Goal: Transaction & Acquisition: Purchase product/service

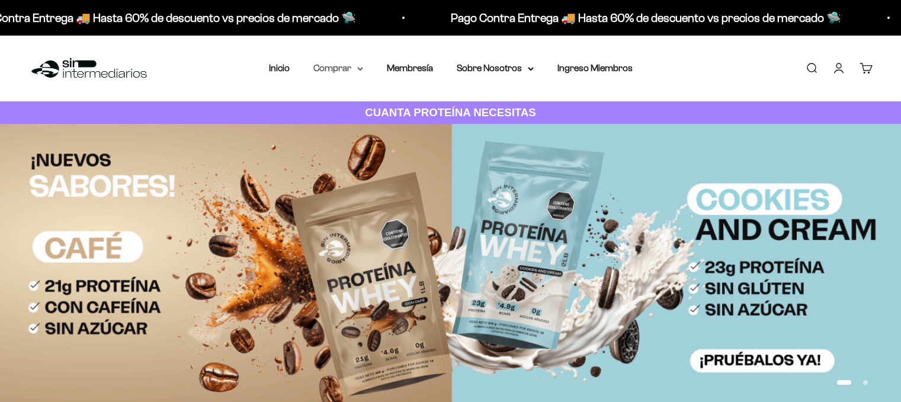
click at [342, 65] on summary "Comprar" at bounding box center [338, 67] width 50 height 15
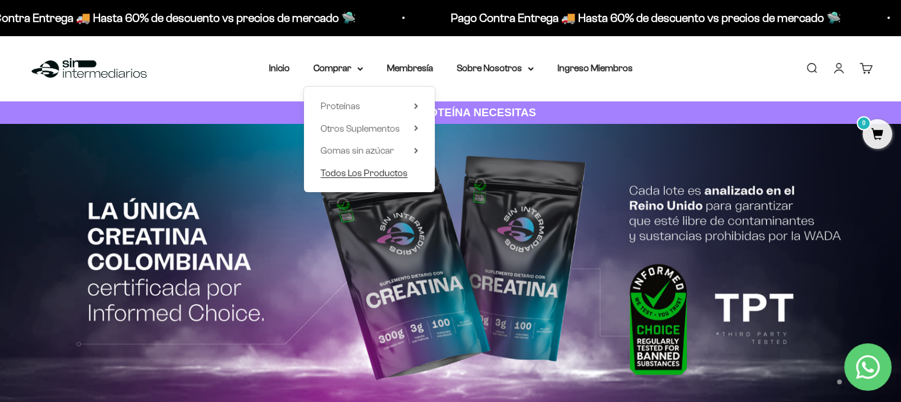
click at [348, 174] on span "Todos Los Productos" at bounding box center [364, 173] width 87 height 10
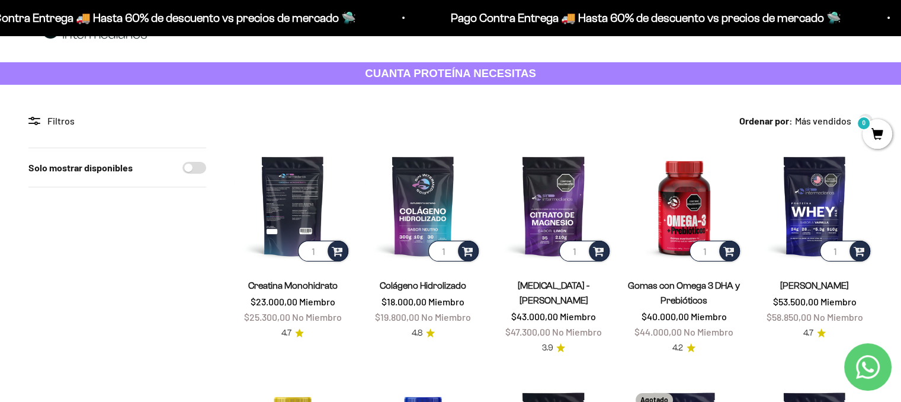
scroll to position [47, 0]
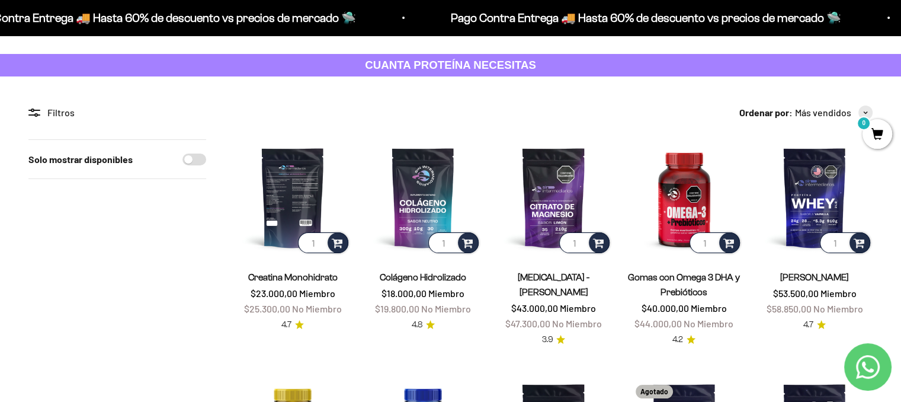
click at [289, 189] on img at bounding box center [293, 197] width 116 height 116
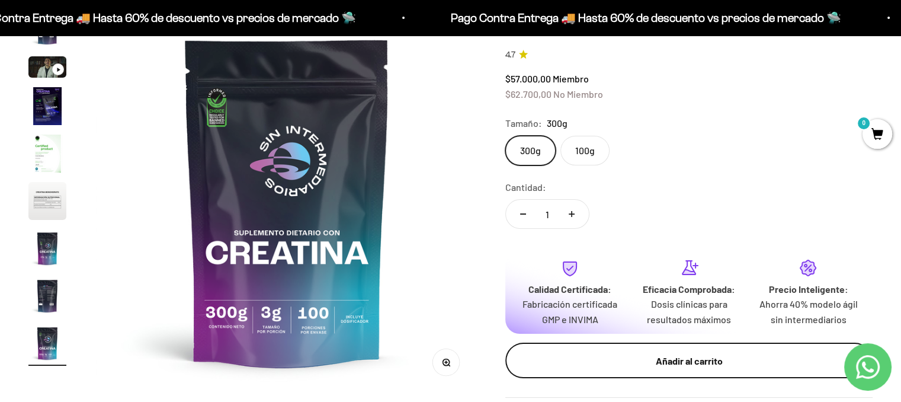
click at [674, 366] on div "Añadir al carrito" at bounding box center [689, 360] width 320 height 15
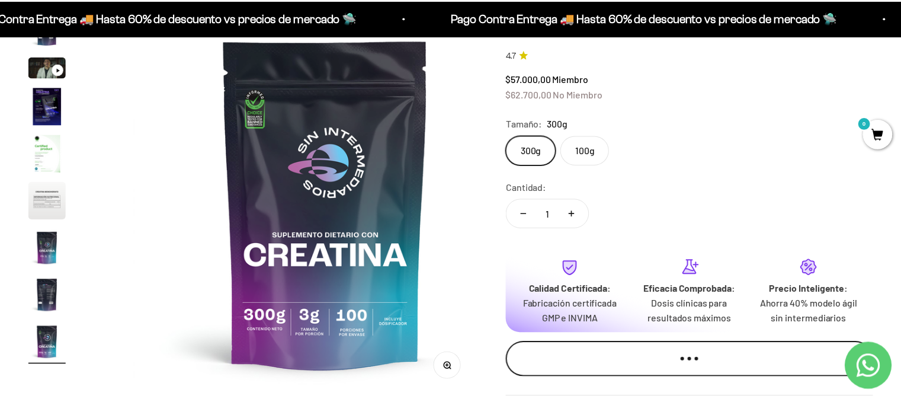
scroll to position [0, 3212]
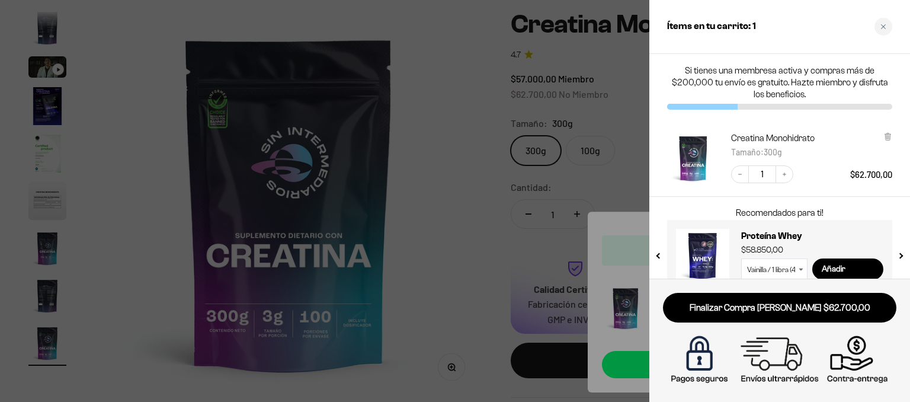
click at [495, 332] on div at bounding box center [455, 201] width 910 height 402
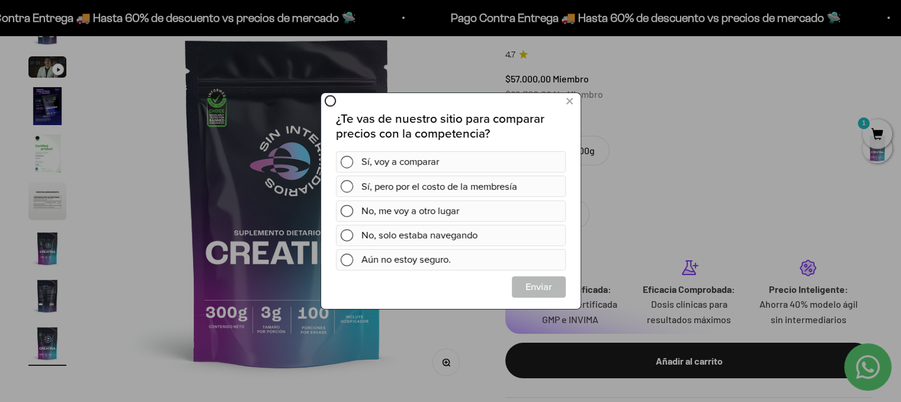
scroll to position [0, 0]
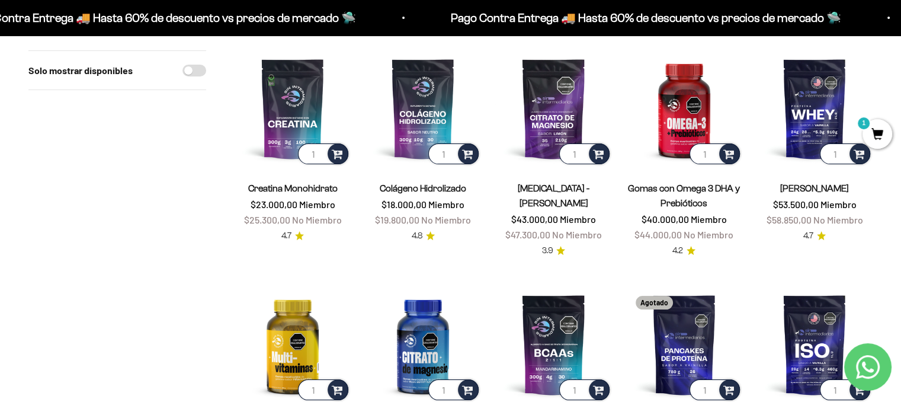
scroll to position [356, 0]
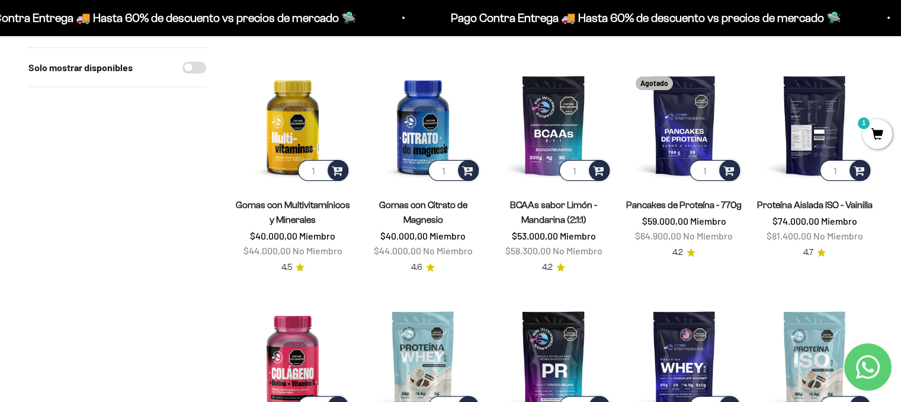
click at [801, 126] on img at bounding box center [815, 125] width 116 height 116
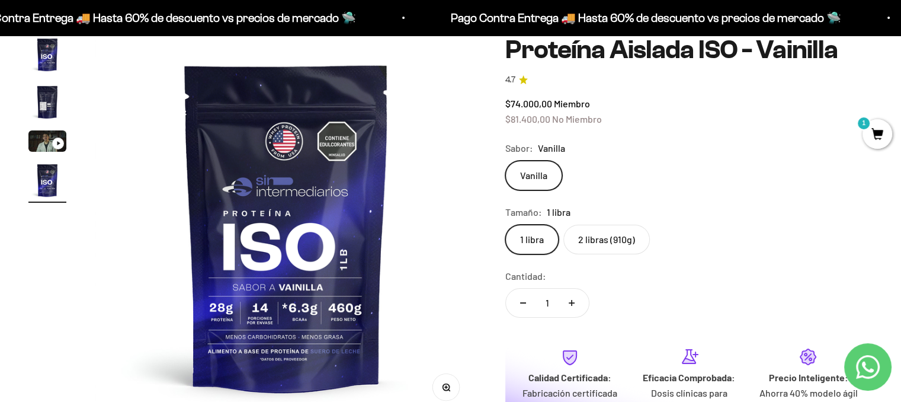
scroll to position [95, 0]
click at [628, 239] on label "2 libras (910g)" at bounding box center [607, 239] width 87 height 30
click at [505, 224] on input "2 libras (910g)" at bounding box center [505, 223] width 1 height 1
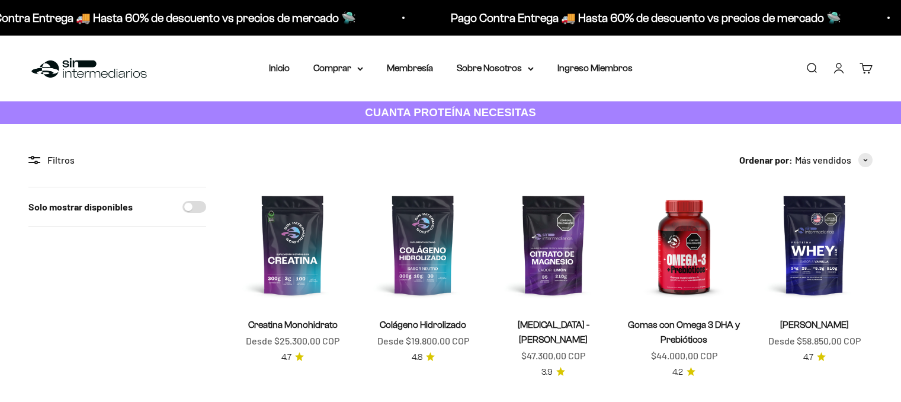
scroll to position [356, 0]
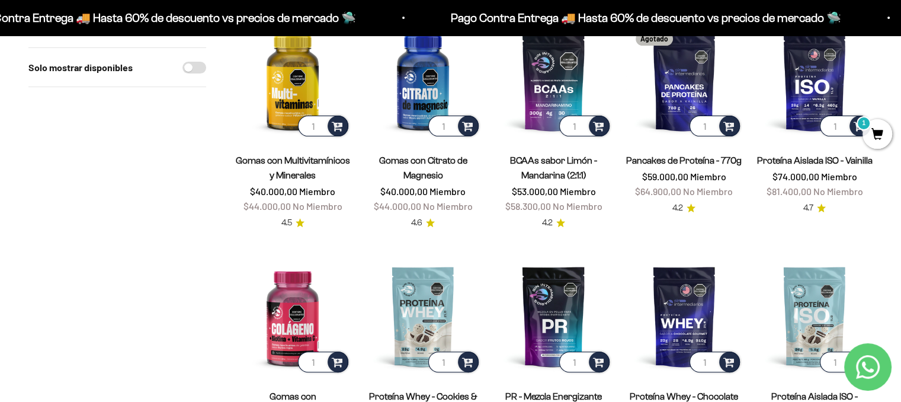
click at [220, 226] on div "Filtros Ordenar por Características Más vendidos Alfabéticamente, A-Z Alfabétic…" at bounding box center [450, 351] width 844 height 1199
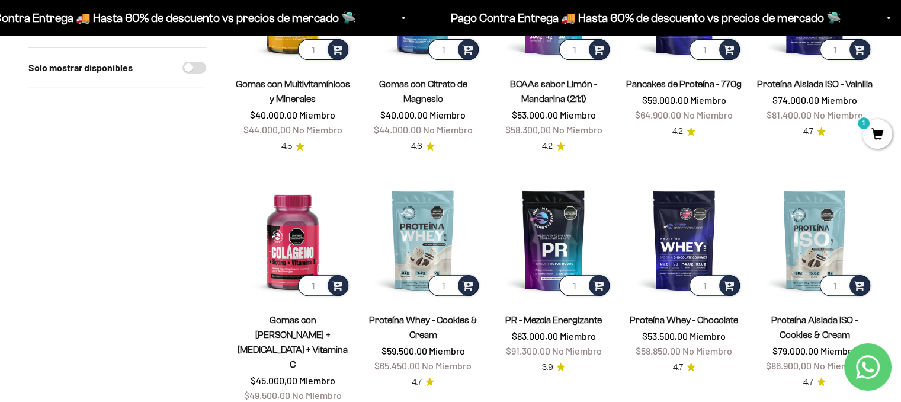
scroll to position [498, 0]
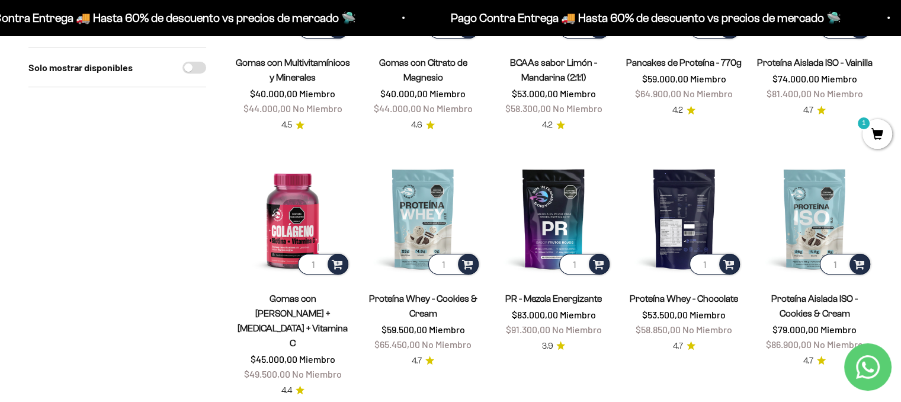
click at [697, 225] on img at bounding box center [684, 218] width 116 height 116
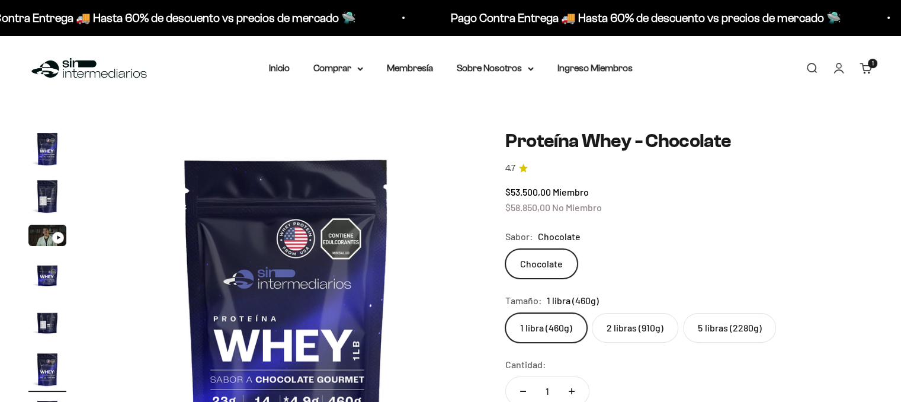
scroll to position [0, 1983]
click at [635, 332] on label "2 libras (910g)" at bounding box center [635, 328] width 87 height 30
click at [505, 313] on input "2 libras (910g)" at bounding box center [505, 312] width 1 height 1
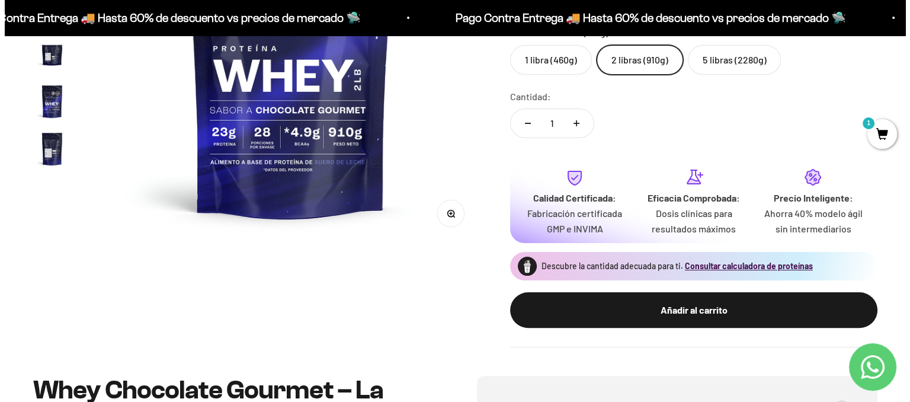
scroll to position [297, 0]
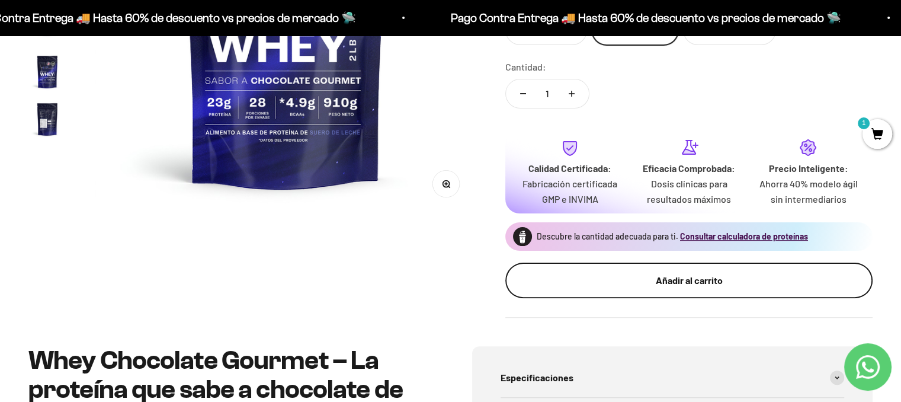
click at [695, 279] on div "Añadir al carrito" at bounding box center [689, 280] width 320 height 15
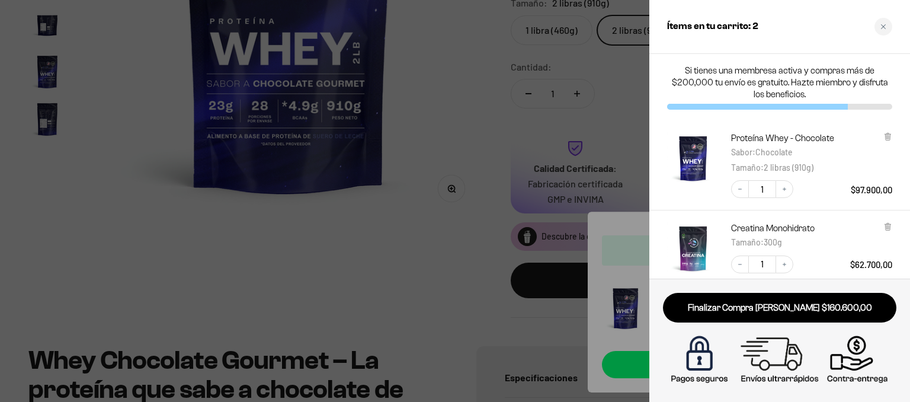
click at [740, 306] on link "Finalizar Compra Segura $160.600,00" at bounding box center [779, 308] width 233 height 30
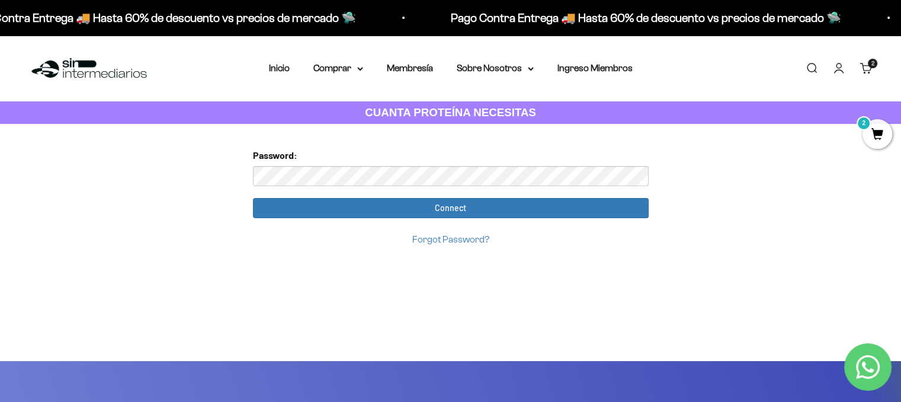
click at [253, 198] on input "Connect" at bounding box center [451, 208] width 396 height 20
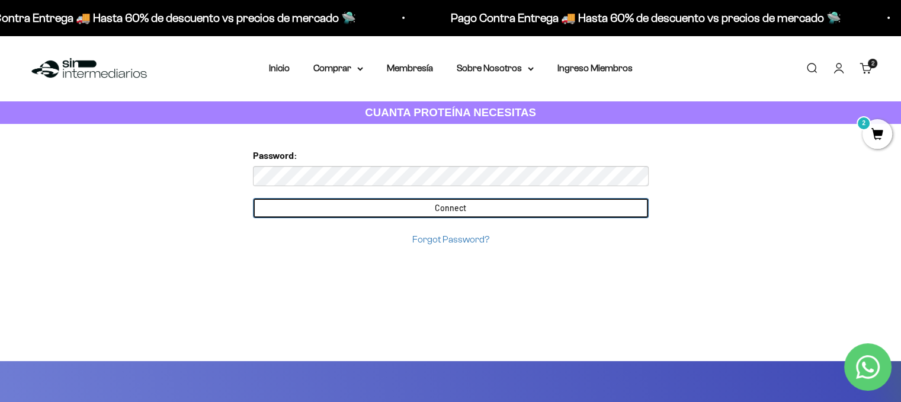
click at [469, 212] on input "Connect" at bounding box center [451, 208] width 396 height 20
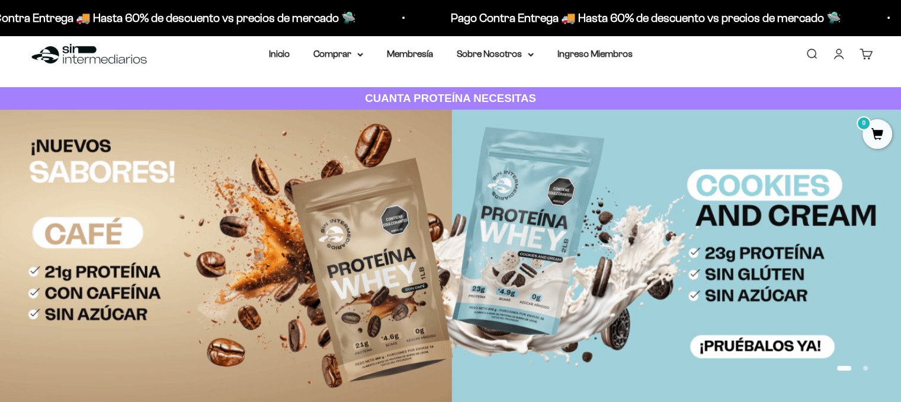
scroll to position [24, 0]
